Goal: Task Accomplishment & Management: Complete application form

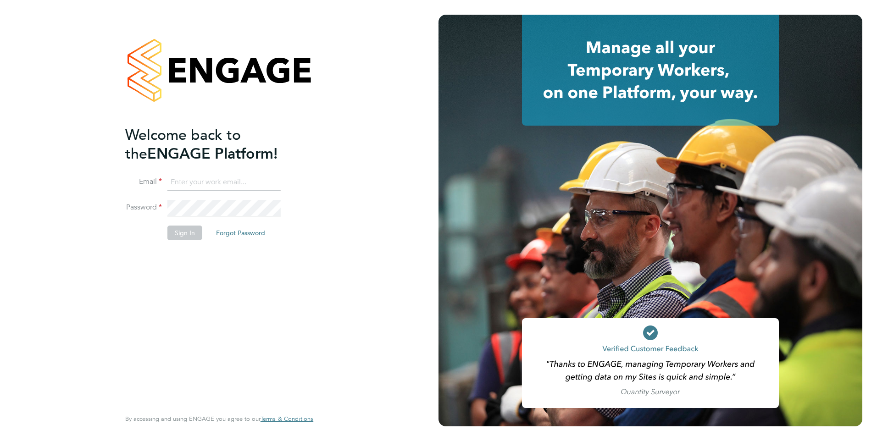
type input "gemma.banks@brightonandhovealbion.com"
click at [186, 232] on button "Sign In" at bounding box center [184, 233] width 35 height 15
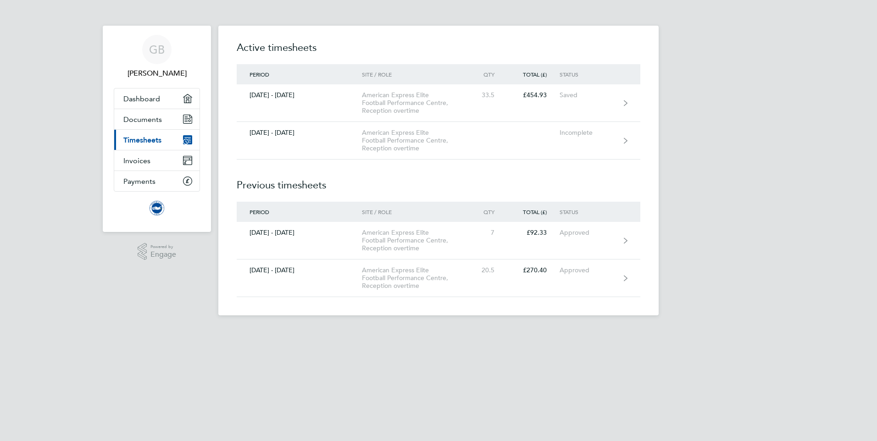
click at [160, 140] on span "Timesheets" at bounding box center [142, 140] width 38 height 9
click at [151, 99] on span "Dashboard" at bounding box center [141, 98] width 37 height 9
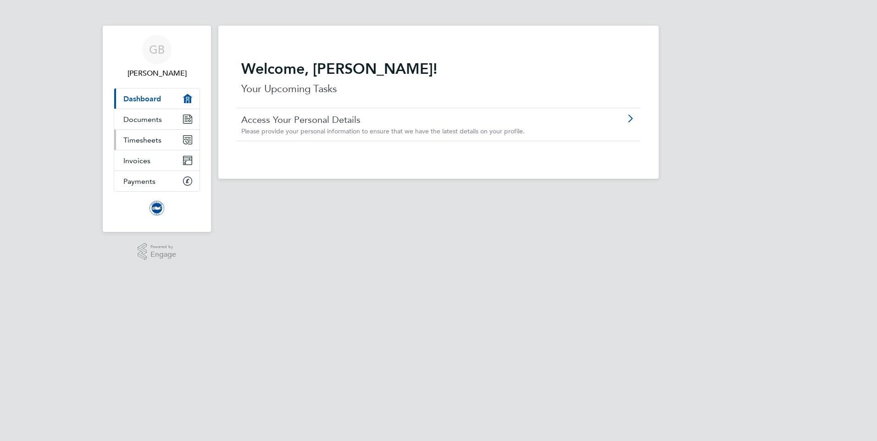
click at [144, 136] on span "Timesheets" at bounding box center [142, 140] width 38 height 9
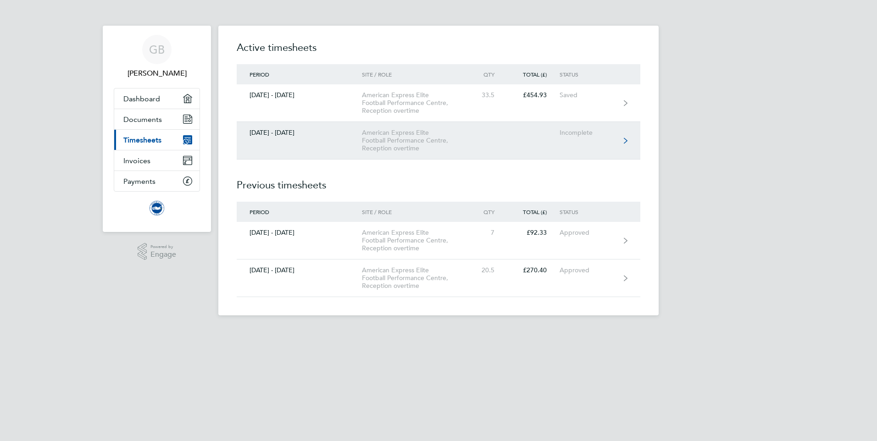
click at [622, 140] on link "[DATE] - [DATE] American Express Elite Football Performance Centre, Reception o…" at bounding box center [439, 141] width 404 height 38
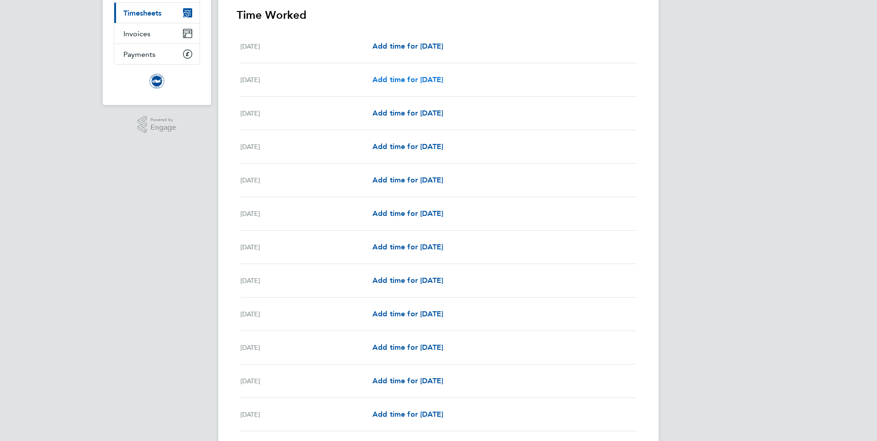
scroll to position [138, 0]
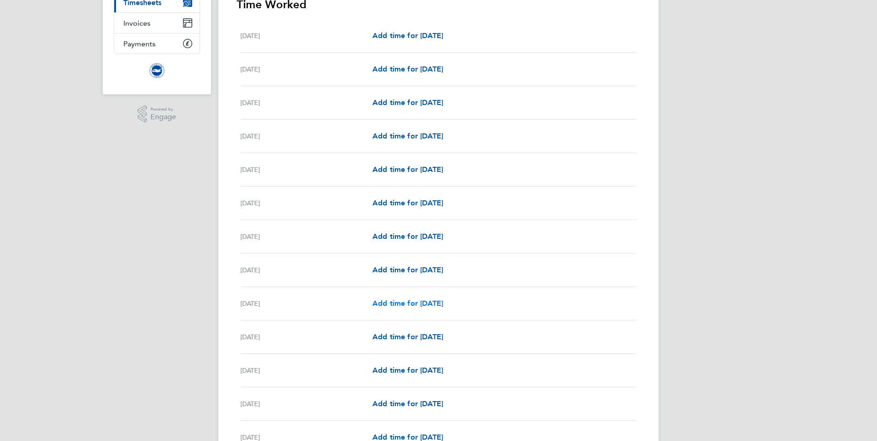
click at [385, 303] on span "Add time for [DATE]" at bounding box center [407, 303] width 71 height 9
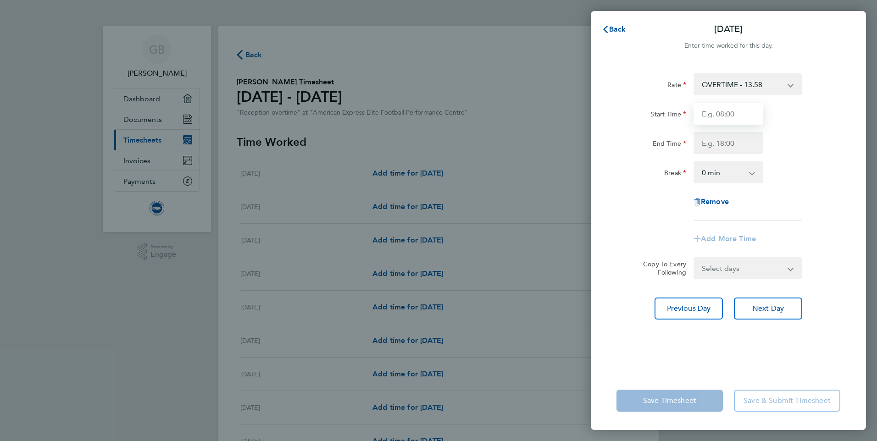
click at [724, 113] on input "Start Time" at bounding box center [728, 114] width 70 height 22
type input "15:00"
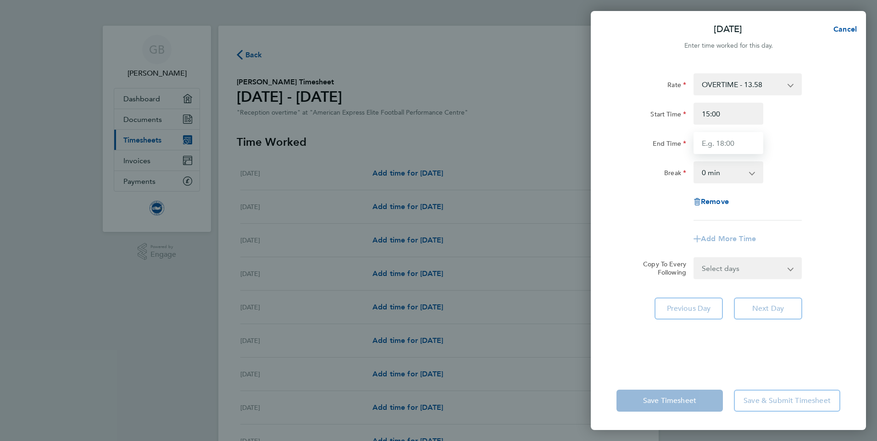
click at [709, 140] on input "End Time" at bounding box center [728, 143] width 70 height 22
type input "19:00"
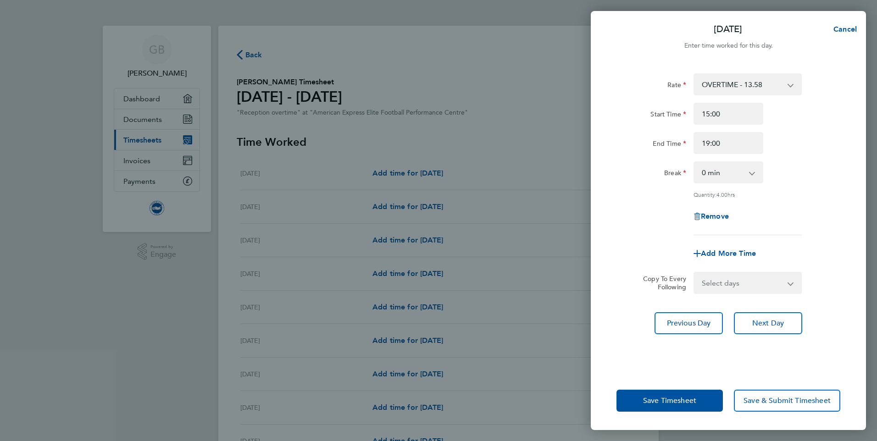
click at [752, 172] on app-icon-cross-button at bounding box center [756, 172] width 11 height 20
click at [719, 171] on select "0 min 15 min 30 min 45 min 60 min 75 min 90 min" at bounding box center [722, 172] width 57 height 20
click at [706, 172] on select "0 min 15 min 30 min 45 min 60 min 75 min 90 min" at bounding box center [722, 172] width 57 height 20
click at [750, 172] on select "0 min 15 min 30 min 45 min 60 min 75 min 90 min" at bounding box center [722, 172] width 57 height 20
click at [694, 162] on select "0 min 15 min 30 min 45 min 60 min 75 min 90 min" at bounding box center [722, 172] width 57 height 20
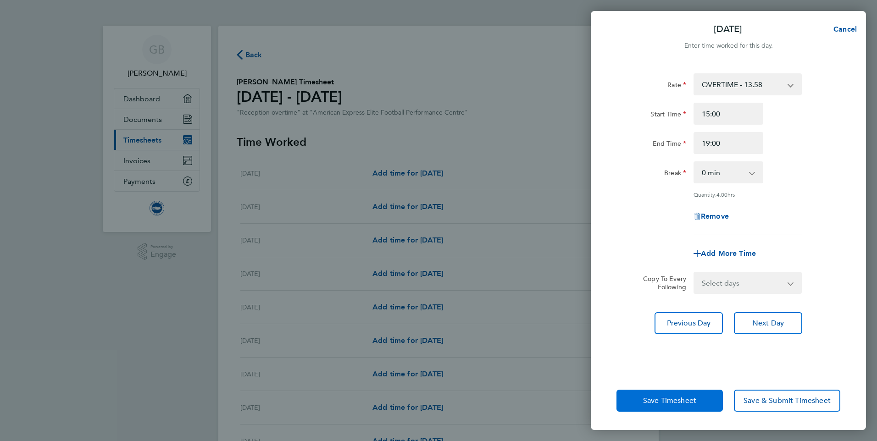
click at [680, 406] on button "Save Timesheet" at bounding box center [669, 401] width 106 height 22
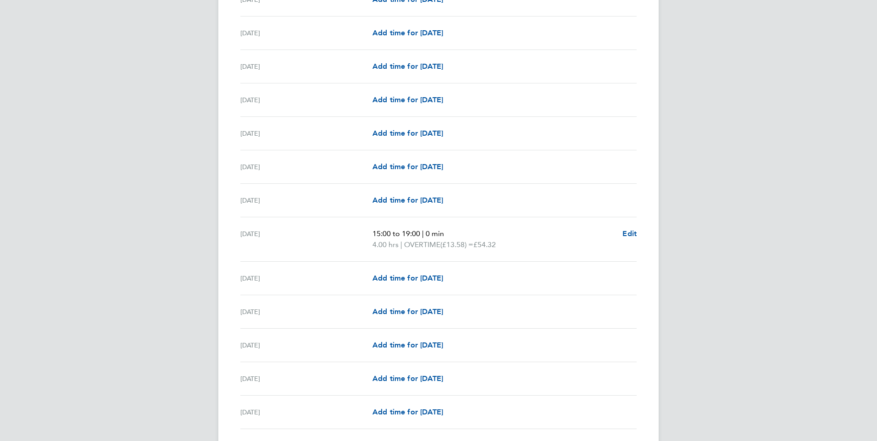
scroll to position [321, 0]
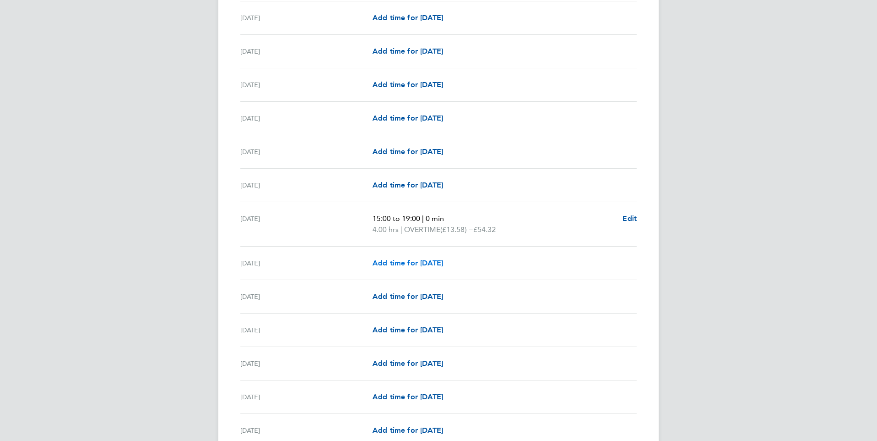
click at [382, 265] on span "Add time for [DATE]" at bounding box center [407, 263] width 71 height 9
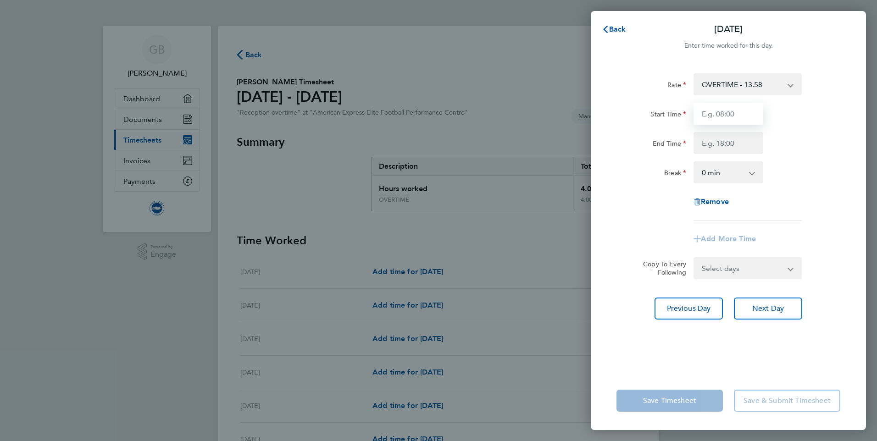
click at [747, 111] on input "Start Time" at bounding box center [728, 114] width 70 height 22
type input "15:00"
type input "19:00"
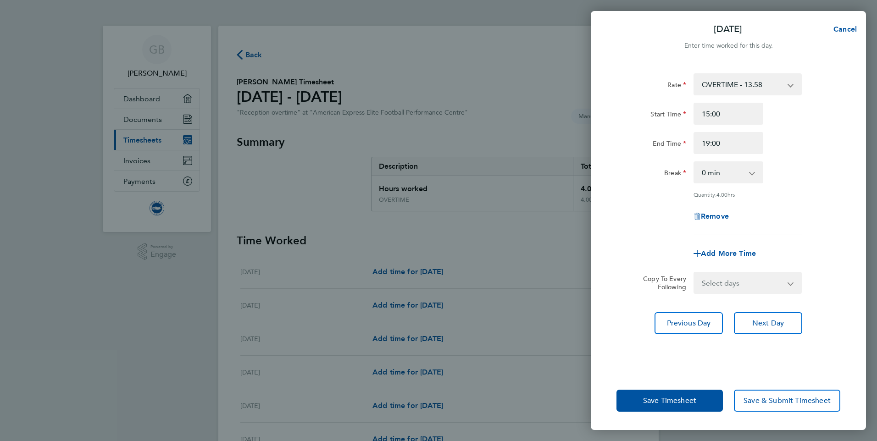
click at [716, 172] on select "0 min 15 min 30 min 45 min 60 min 75 min 90 min" at bounding box center [722, 172] width 57 height 20
click at [789, 209] on div "Remove" at bounding box center [728, 216] width 231 height 22
drag, startPoint x: 660, startPoint y: 399, endPoint x: 658, endPoint y: 394, distance: 5.3
click at [660, 399] on span "Save Timesheet" at bounding box center [669, 400] width 53 height 9
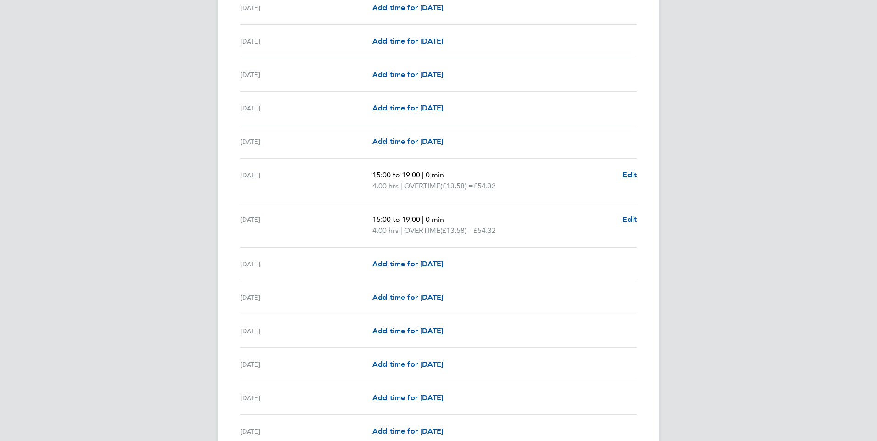
scroll to position [413, 0]
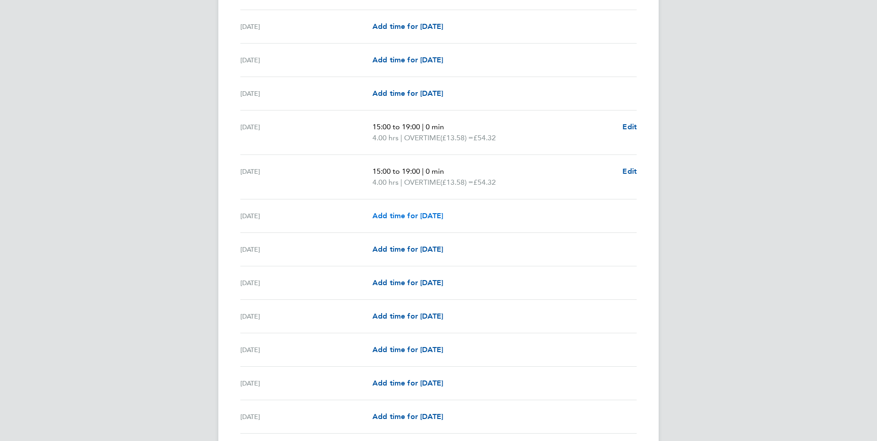
click at [386, 214] on span "Add time for [DATE]" at bounding box center [407, 215] width 71 height 9
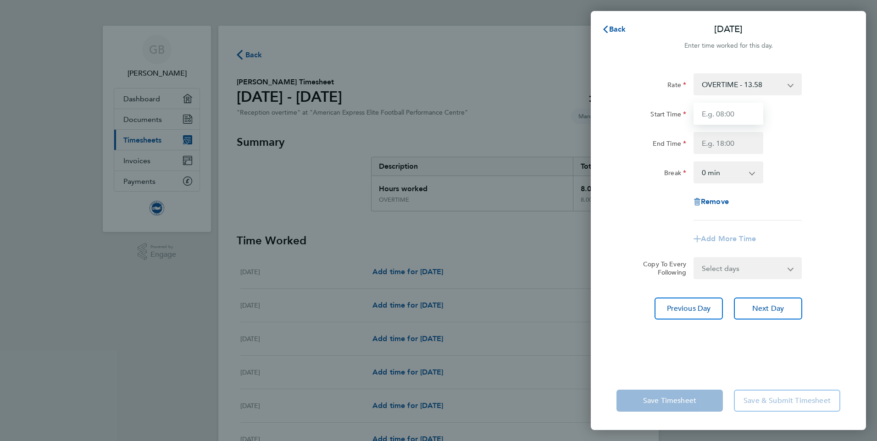
click at [729, 110] on input "Start Time" at bounding box center [728, 114] width 70 height 22
type input "15:00"
type input "19:00"
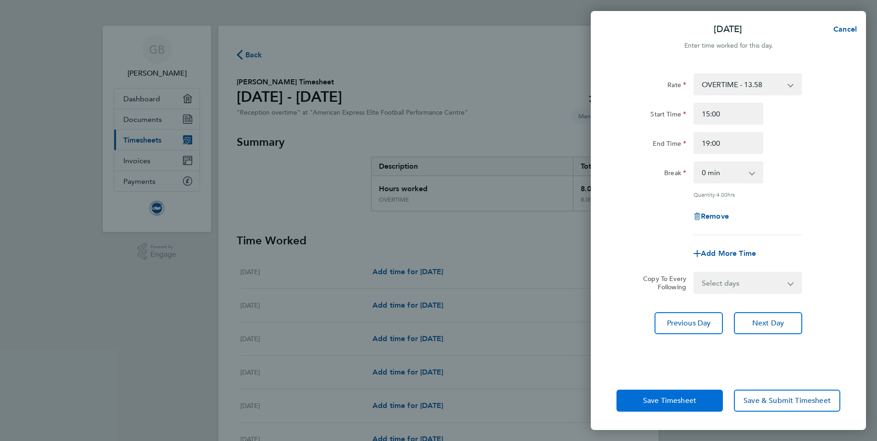
click at [643, 398] on span "Save Timesheet" at bounding box center [669, 400] width 53 height 9
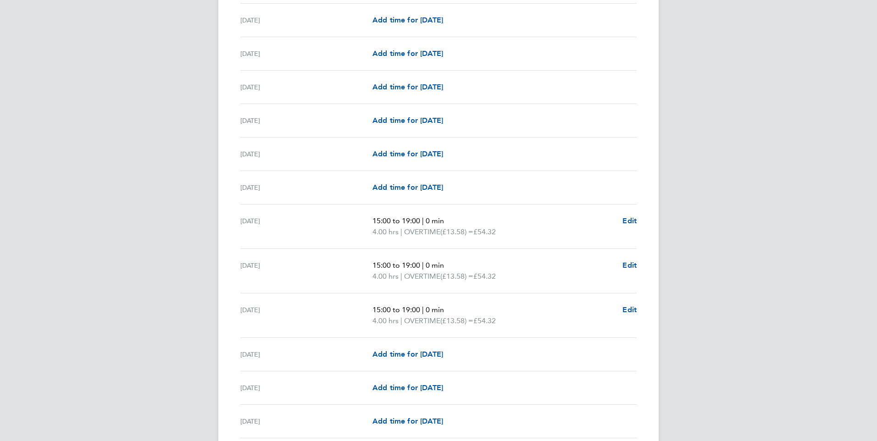
scroll to position [321, 0]
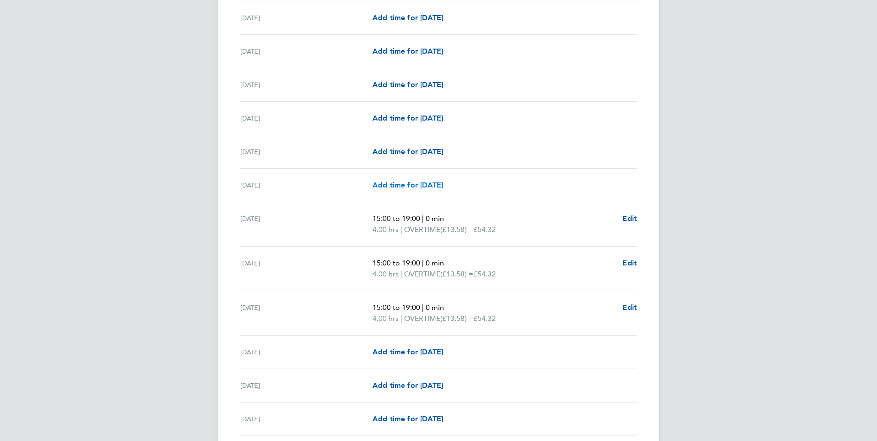
click at [423, 185] on span "Add time for [DATE]" at bounding box center [407, 185] width 71 height 9
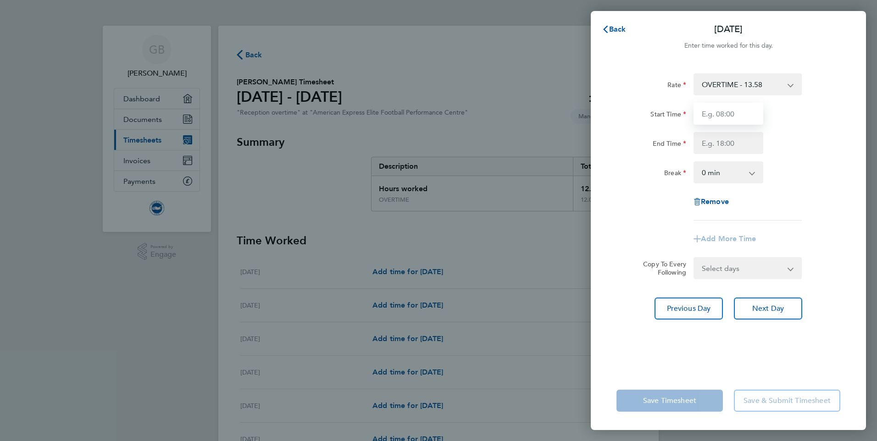
click at [729, 116] on input "Start Time" at bounding box center [728, 114] width 70 height 22
type input "15:00"
type input "19:00"
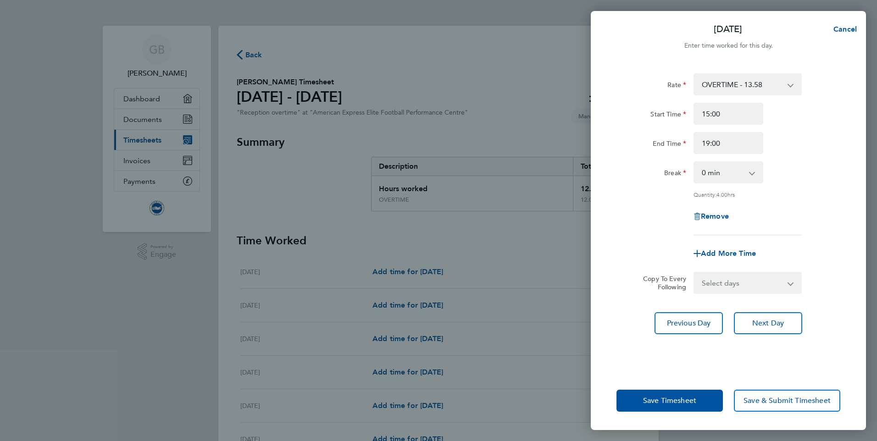
click at [794, 163] on div "Break 0 min 15 min 30 min 45 min 60 min 75 min 90 min" at bounding box center [728, 172] width 231 height 22
click at [660, 404] on span "Save Timesheet" at bounding box center [669, 400] width 53 height 9
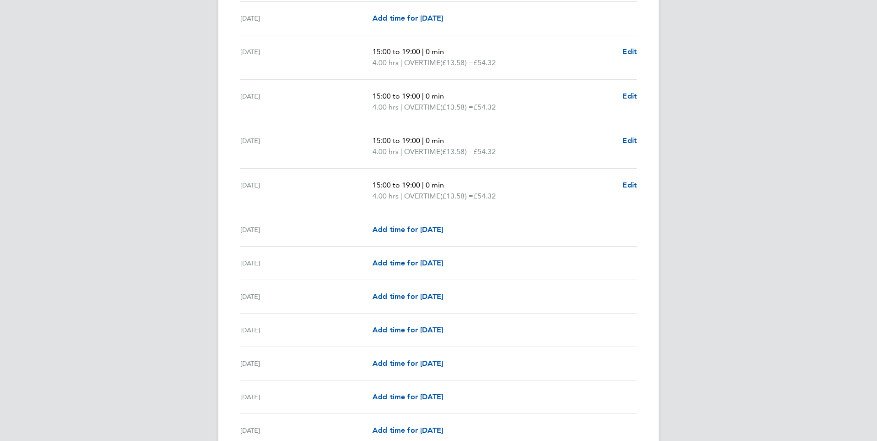
scroll to position [459, 0]
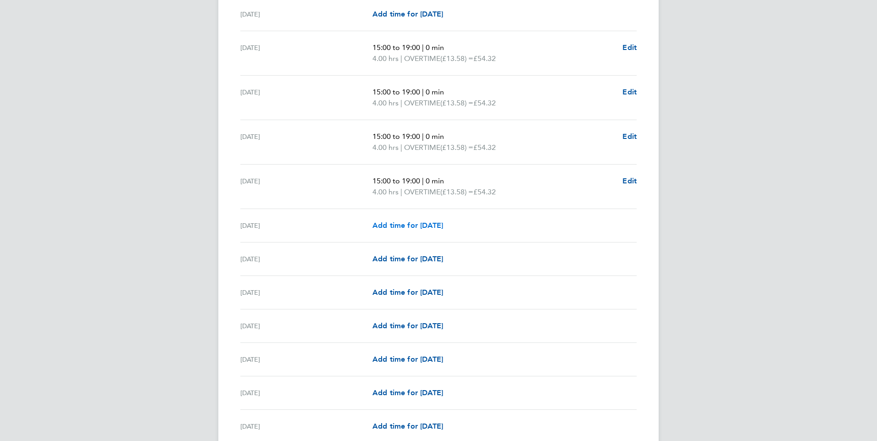
click at [389, 221] on span "Add time for [DATE]" at bounding box center [407, 225] width 71 height 9
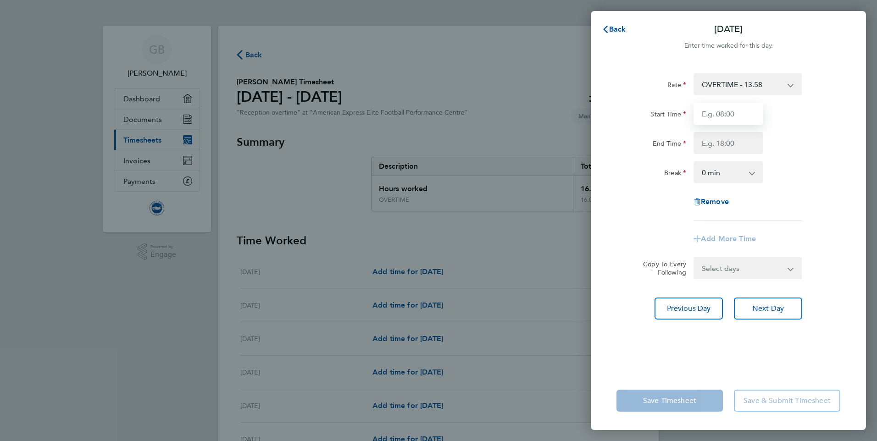
click at [713, 114] on input "Start Time" at bounding box center [728, 114] width 70 height 22
type input "08:00"
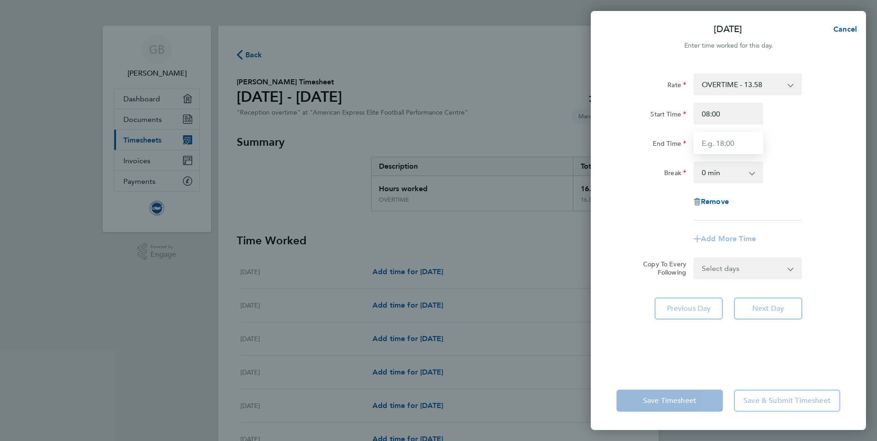
click at [714, 146] on input "End Time" at bounding box center [728, 143] width 70 height 22
type input "12:00"
click at [801, 176] on div "Break 0 min 15 min 30 min 45 min 60 min 75 min 90 min" at bounding box center [728, 172] width 231 height 22
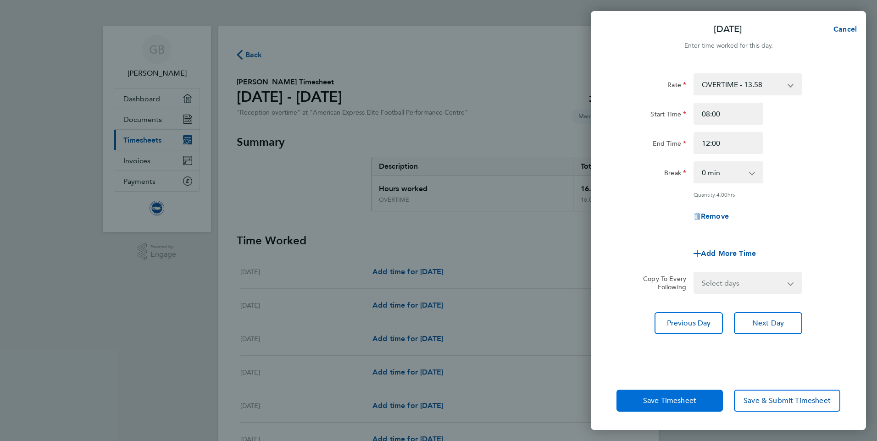
click at [664, 401] on span "Save Timesheet" at bounding box center [669, 400] width 53 height 9
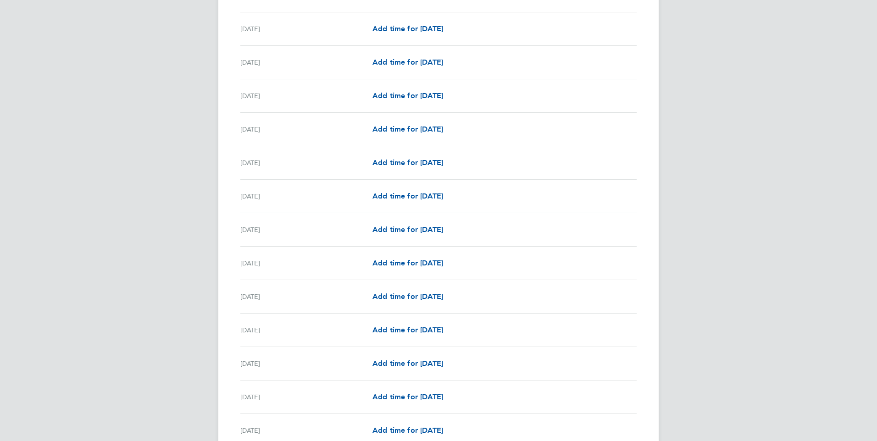
scroll to position [780, 0]
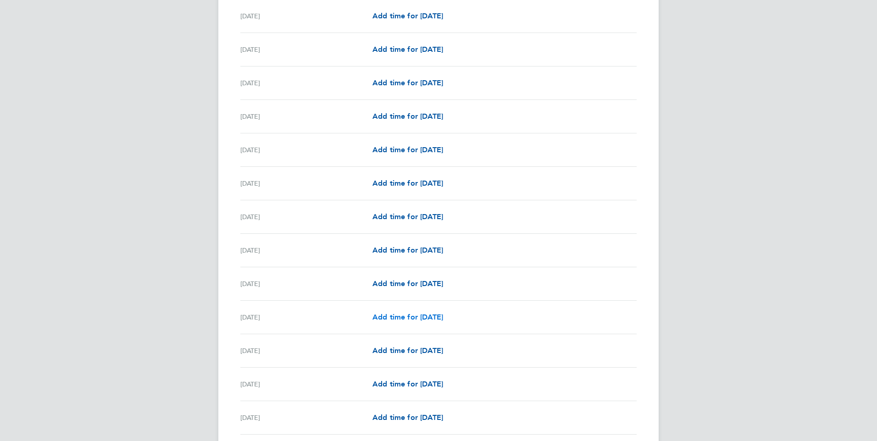
click at [431, 317] on span "Add time for [DATE]" at bounding box center [407, 317] width 71 height 9
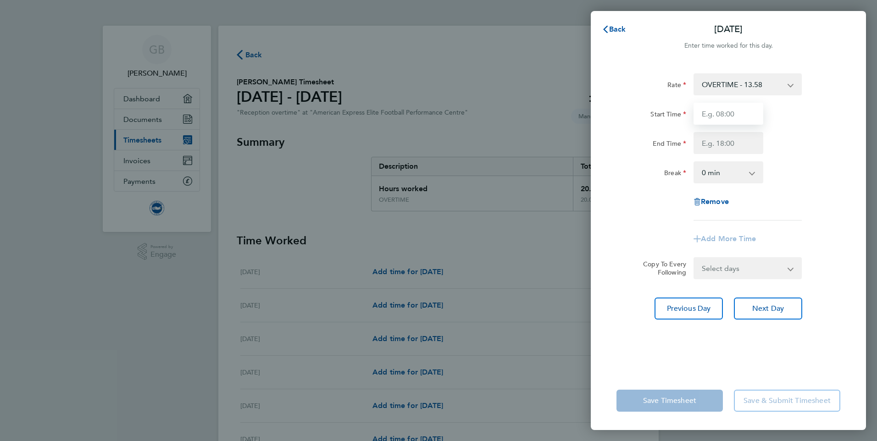
click at [728, 120] on input "Start Time" at bounding box center [728, 114] width 70 height 22
type input "15:30"
click at [726, 142] on input "End Time" at bounding box center [728, 143] width 70 height 22
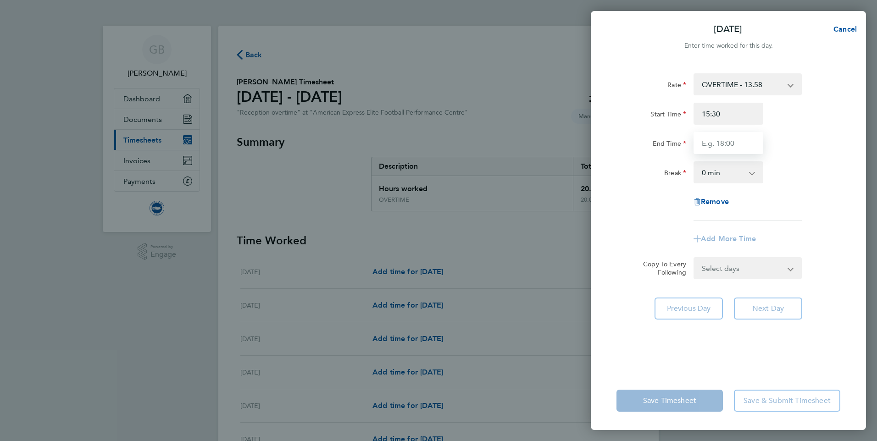
type input "19:00"
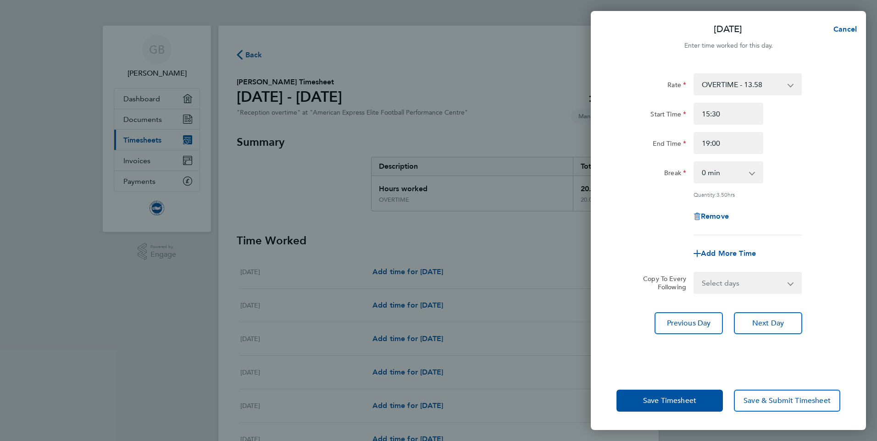
click at [785, 185] on div "Rate OVERTIME - 13.58 Start Time 15:30 End Time 19:00 Break 0 min 15 min 30 min…" at bounding box center [728, 154] width 224 height 162
click at [668, 398] on span "Save Timesheet" at bounding box center [669, 400] width 53 height 9
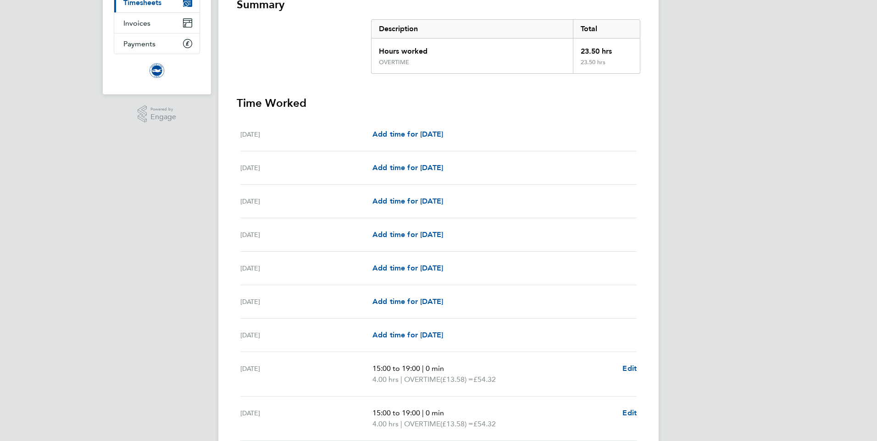
scroll to position [2, 0]
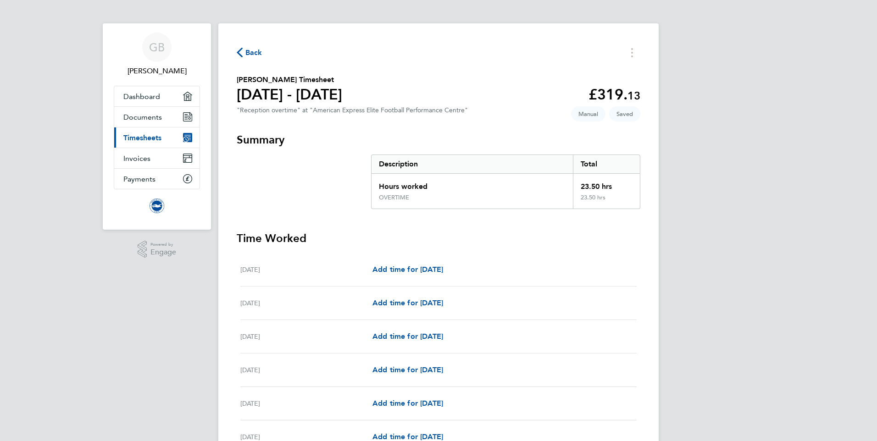
click at [249, 51] on span "Back" at bounding box center [253, 52] width 17 height 11
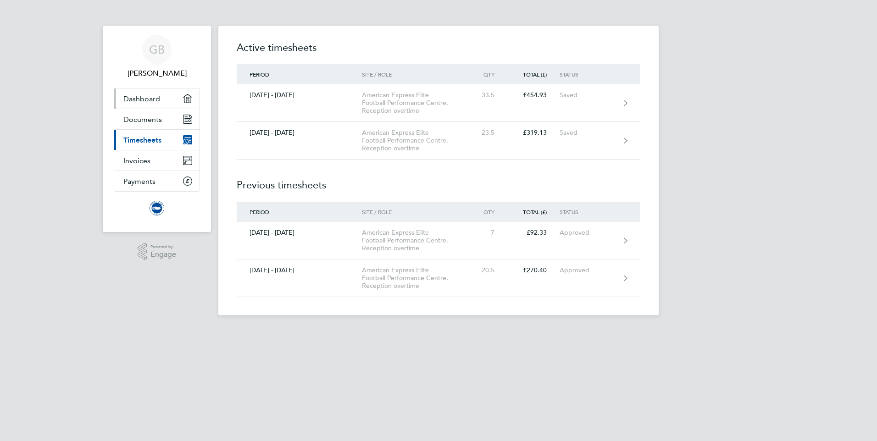
click at [135, 102] on span "Dashboard" at bounding box center [141, 98] width 37 height 9
